Goal: Information Seeking & Learning: Learn about a topic

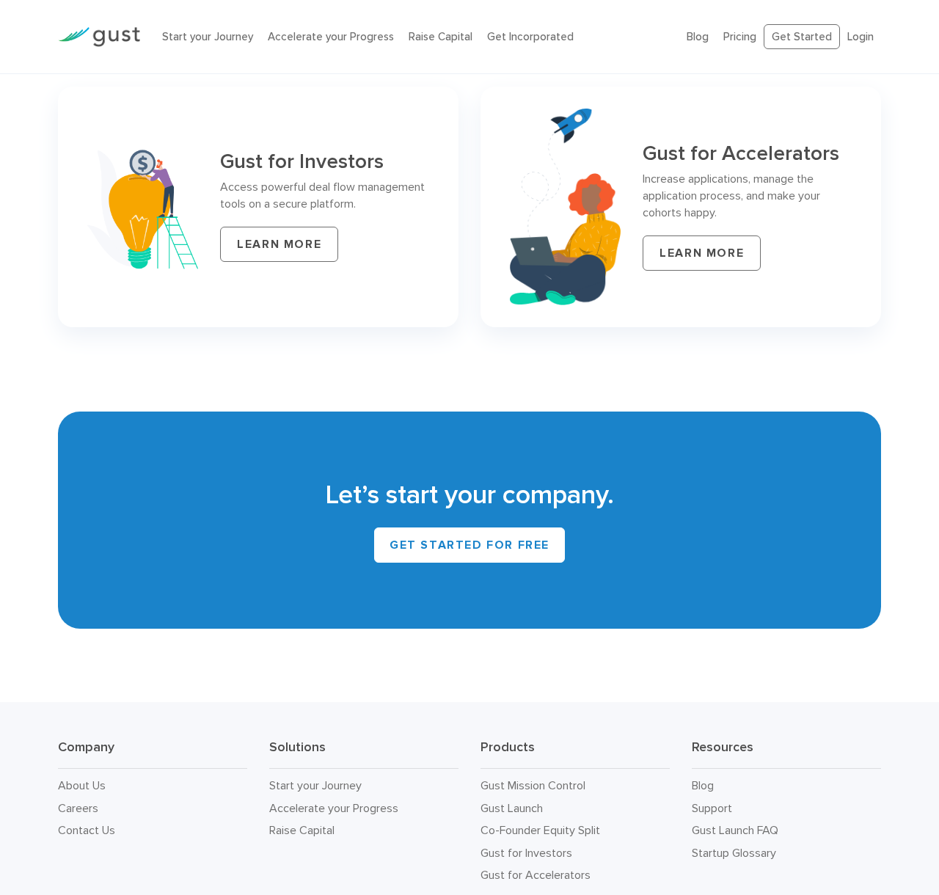
scroll to position [6264, 0]
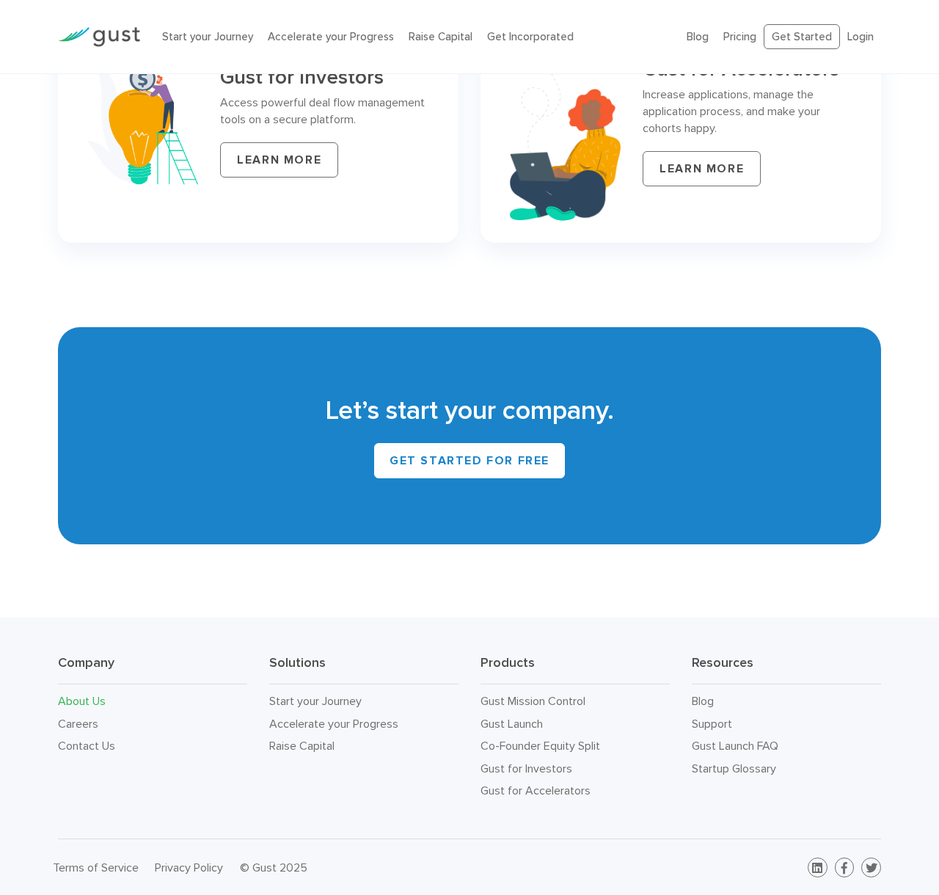
click at [95, 703] on link "About Us" at bounding box center [82, 701] width 48 height 14
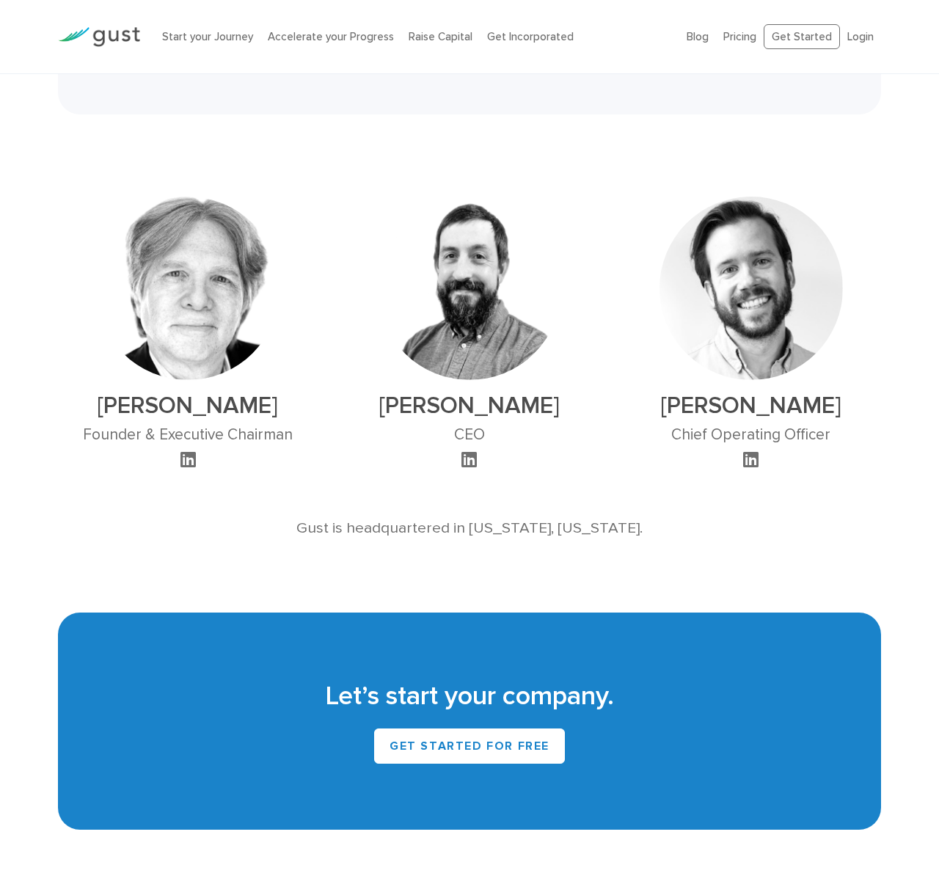
scroll to position [800, 0]
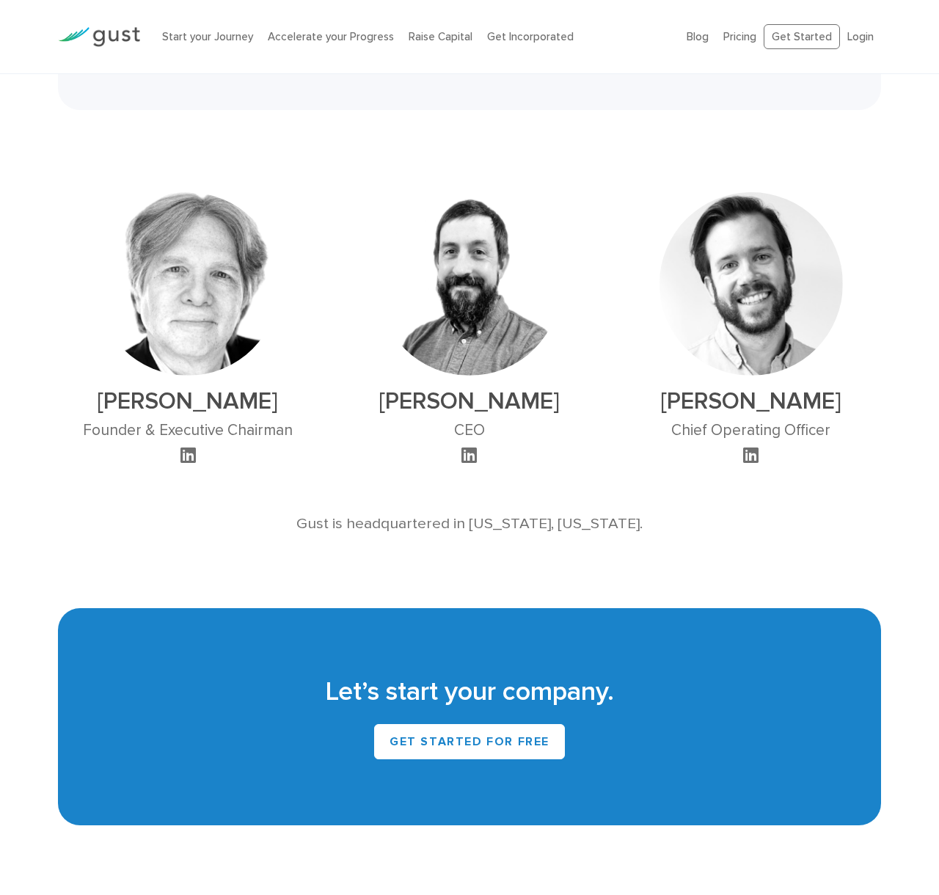
click at [573, 429] on div "Peter Swan CEO" at bounding box center [470, 318] width 282 height 296
click at [516, 388] on h2 "Peter Swan" at bounding box center [469, 401] width 183 height 28
click at [526, 387] on h2 "Peter Swan" at bounding box center [469, 401] width 183 height 28
click at [527, 387] on h2 "Peter Swan" at bounding box center [469, 401] width 183 height 28
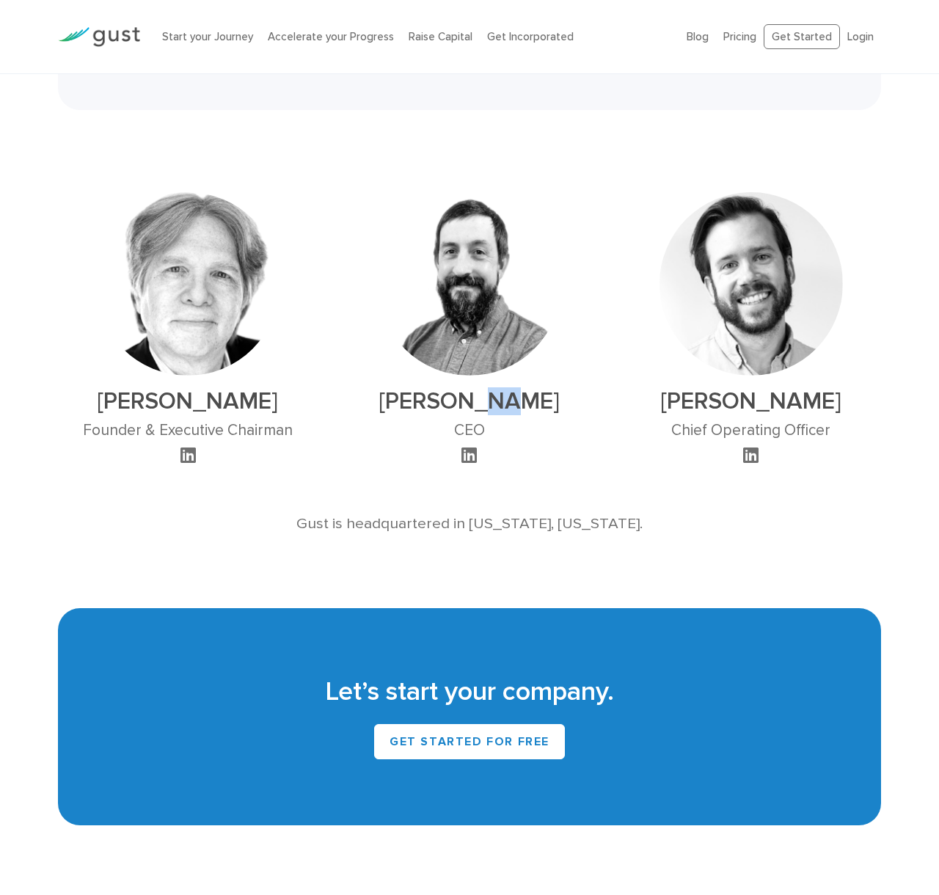
drag, startPoint x: 498, startPoint y: 386, endPoint x: 535, endPoint y: 386, distance: 36.7
click at [535, 387] on h2 "Peter Swan" at bounding box center [469, 401] width 183 height 28
drag, startPoint x: 449, startPoint y: 385, endPoint x: 502, endPoint y: 383, distance: 53.6
click at [494, 387] on h2 "Peter Swan" at bounding box center [469, 401] width 183 height 28
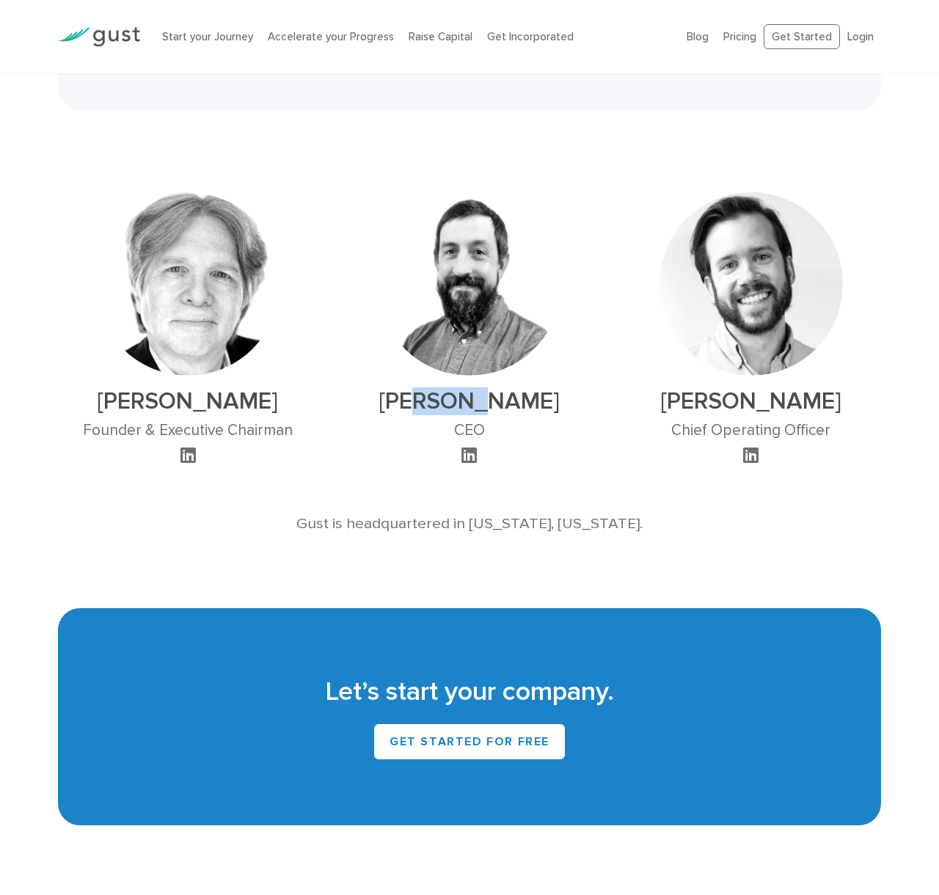
click at [502, 387] on h2 "Peter Swan" at bounding box center [469, 401] width 183 height 28
drag, startPoint x: 486, startPoint y: 378, endPoint x: 503, endPoint y: 373, distance: 18.3
click at [497, 387] on h2 "Peter Swan" at bounding box center [469, 401] width 183 height 28
click at [503, 387] on h2 "Peter Swan" at bounding box center [469, 401] width 183 height 28
drag, startPoint x: 447, startPoint y: 381, endPoint x: 522, endPoint y: 375, distance: 75.1
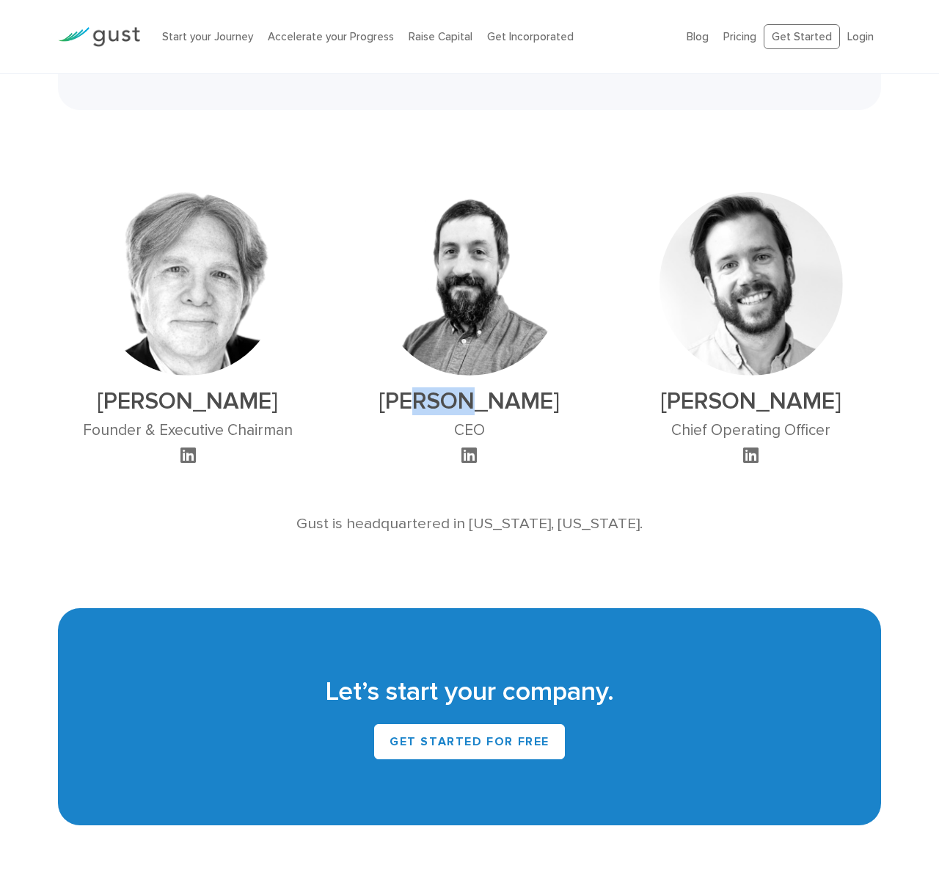
click at [512, 387] on h2 "Peter Swan" at bounding box center [469, 401] width 183 height 28
click at [523, 387] on h2 "Peter Swan" at bounding box center [469, 401] width 183 height 28
click at [487, 35] on link "Get Incorporated" at bounding box center [530, 36] width 87 height 13
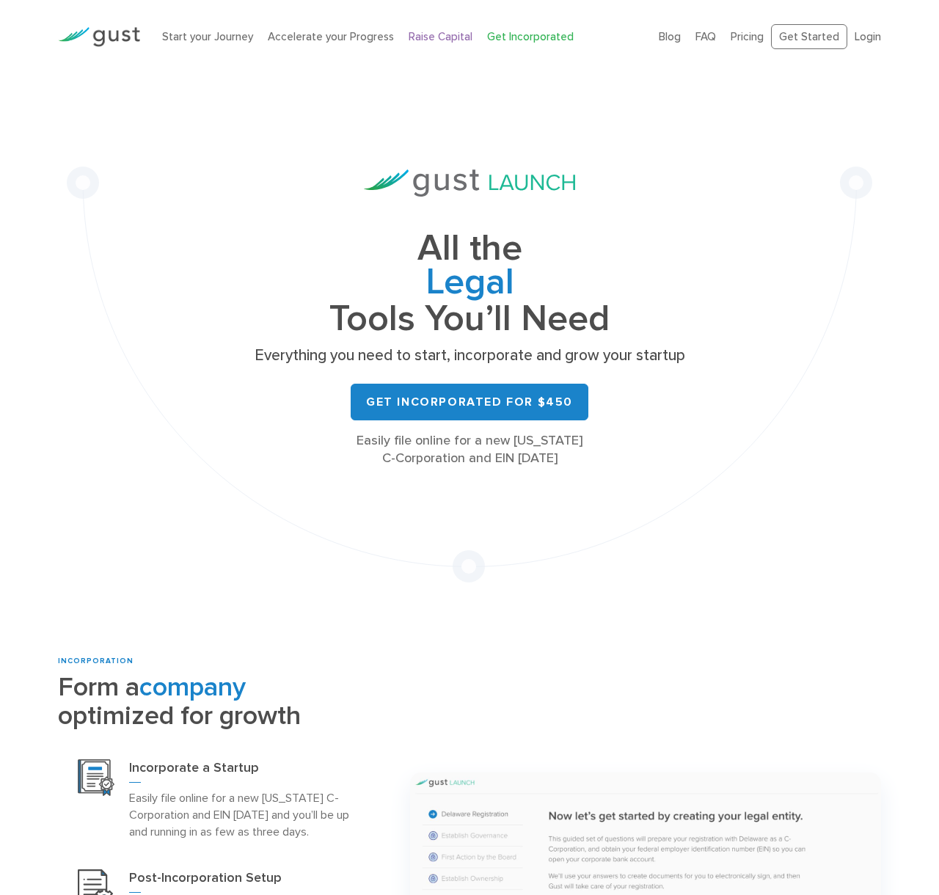
click at [416, 37] on link "Raise Capital" at bounding box center [441, 36] width 64 height 13
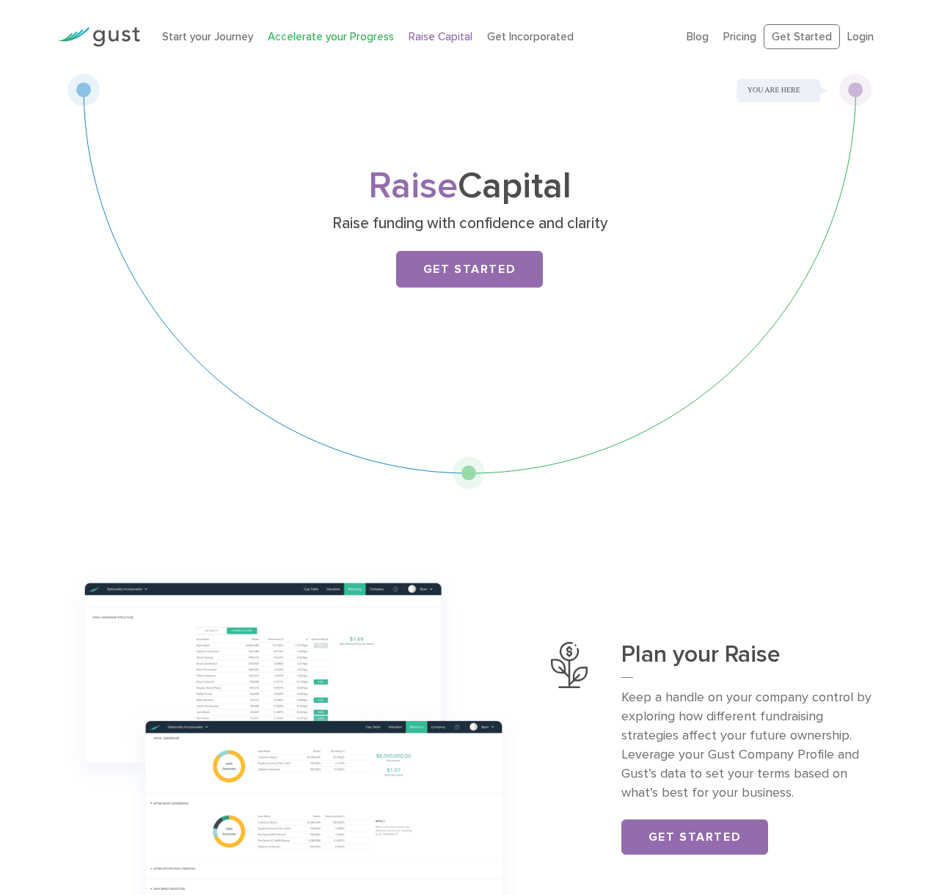
click at [338, 37] on link "Accelerate your Progress" at bounding box center [331, 36] width 126 height 13
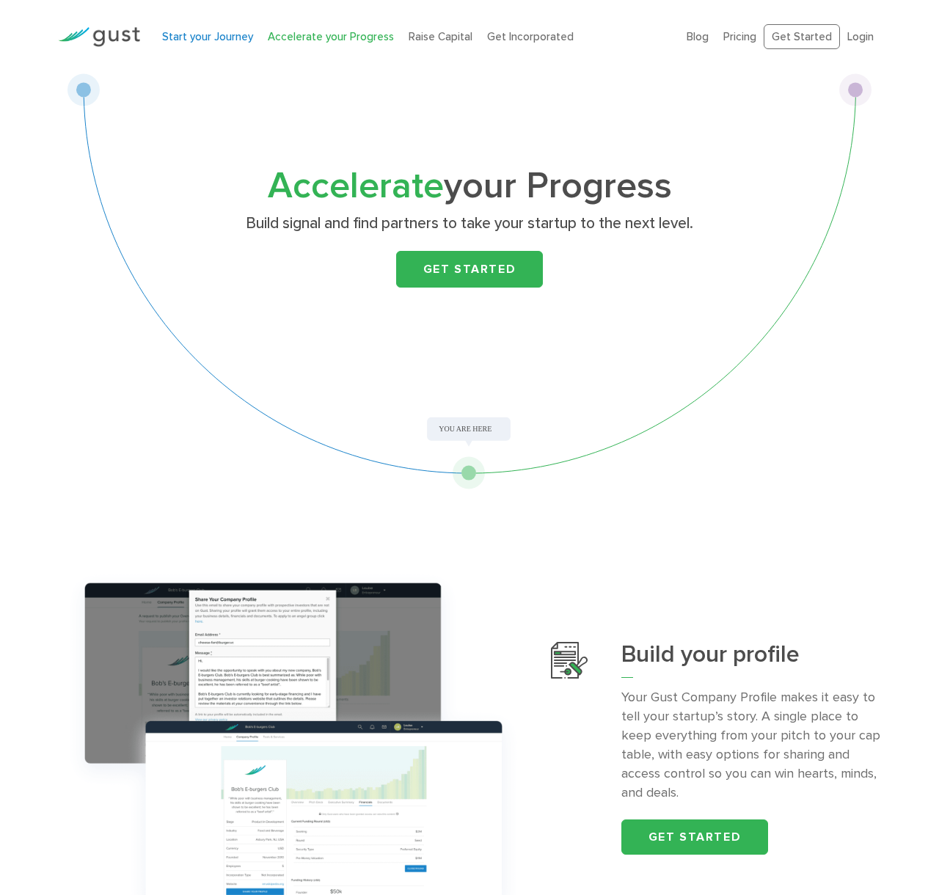
click at [211, 40] on link "Start your Journey" at bounding box center [207, 36] width 91 height 13
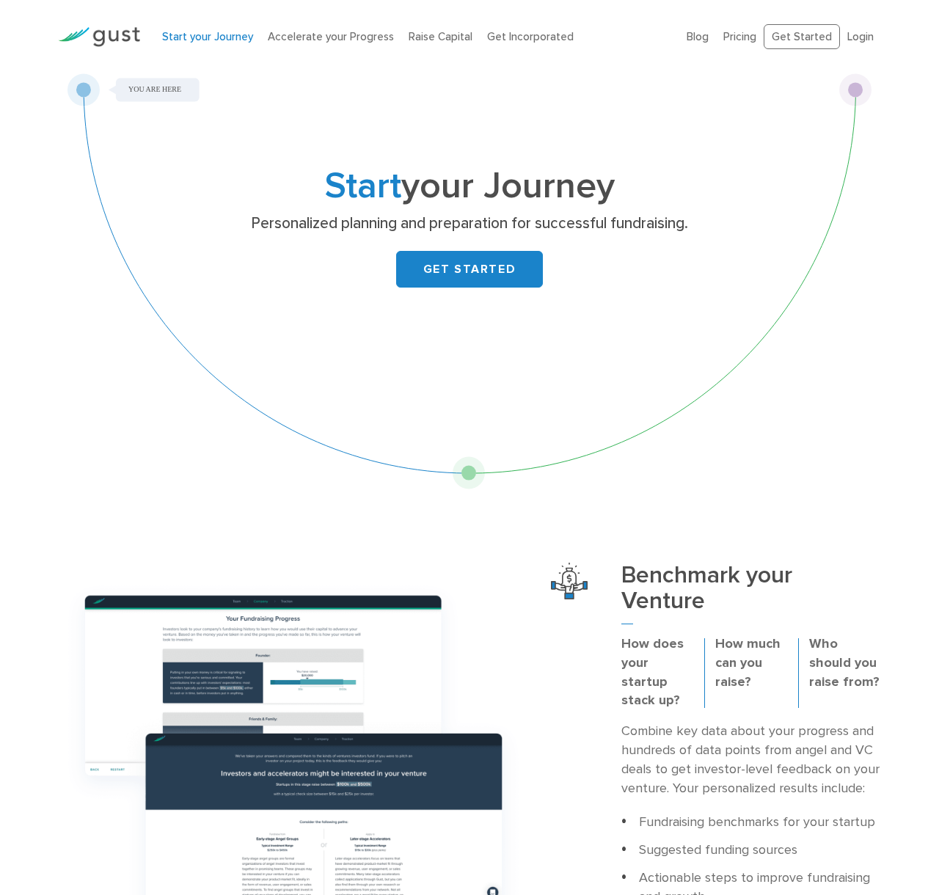
click at [739, 29] on li "Pricing" at bounding box center [739, 37] width 33 height 17
click at [736, 32] on link "Pricing" at bounding box center [739, 36] width 33 height 13
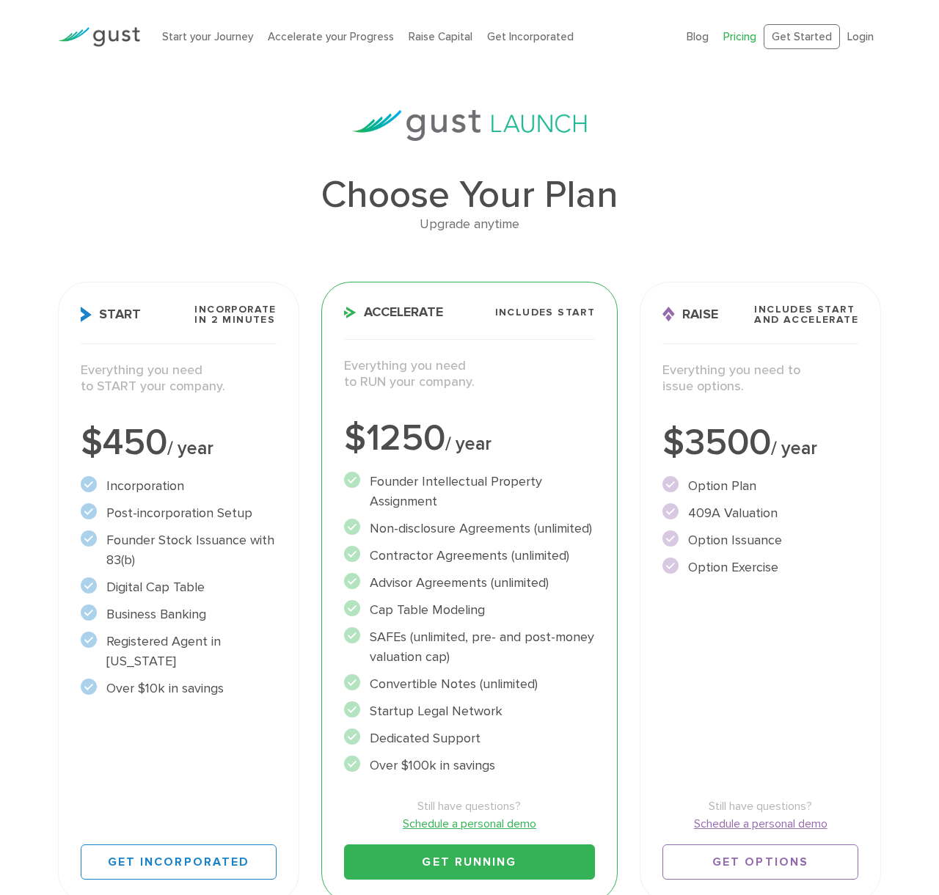
click at [30, 395] on div "Choose Your Plan Upgrade anytime Start Incorporate in 2 Minutes Everything you …" at bounding box center [469, 511] width 939 height 803
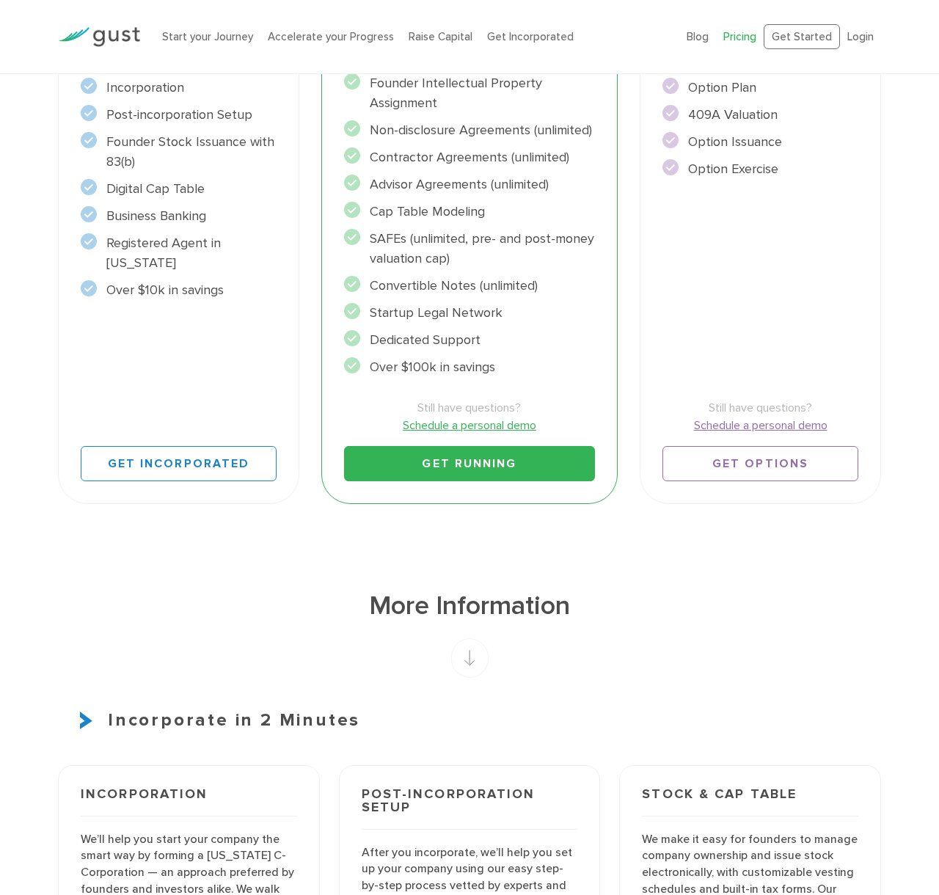
scroll to position [673, 0]
